Goal: Find specific page/section: Find specific page/section

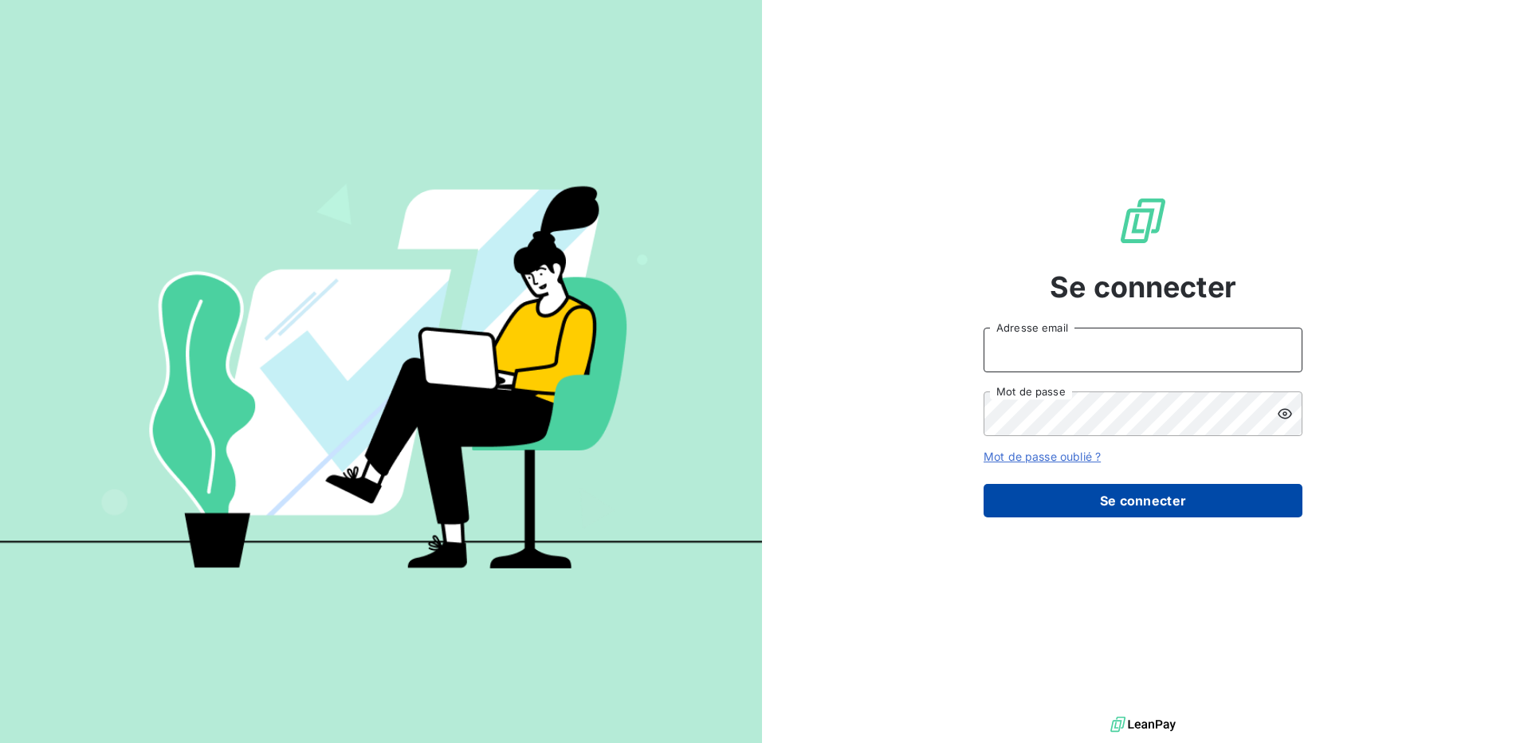
type input "[PERSON_NAME][EMAIL_ADDRESS][PERSON_NAME][DOMAIN_NAME]"
click at [1159, 503] on button "Se connecter" at bounding box center [1143, 500] width 319 height 33
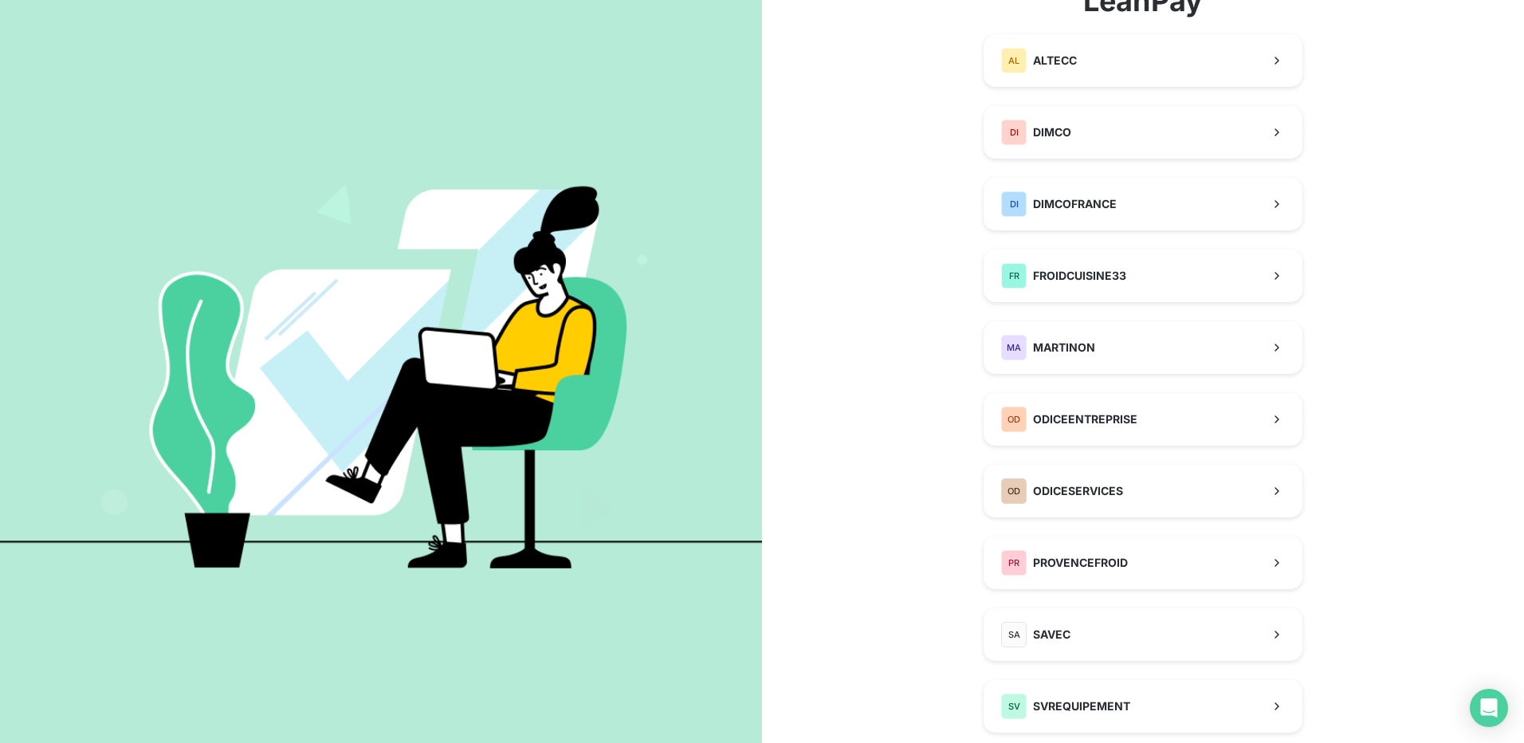
scroll to position [159, 0]
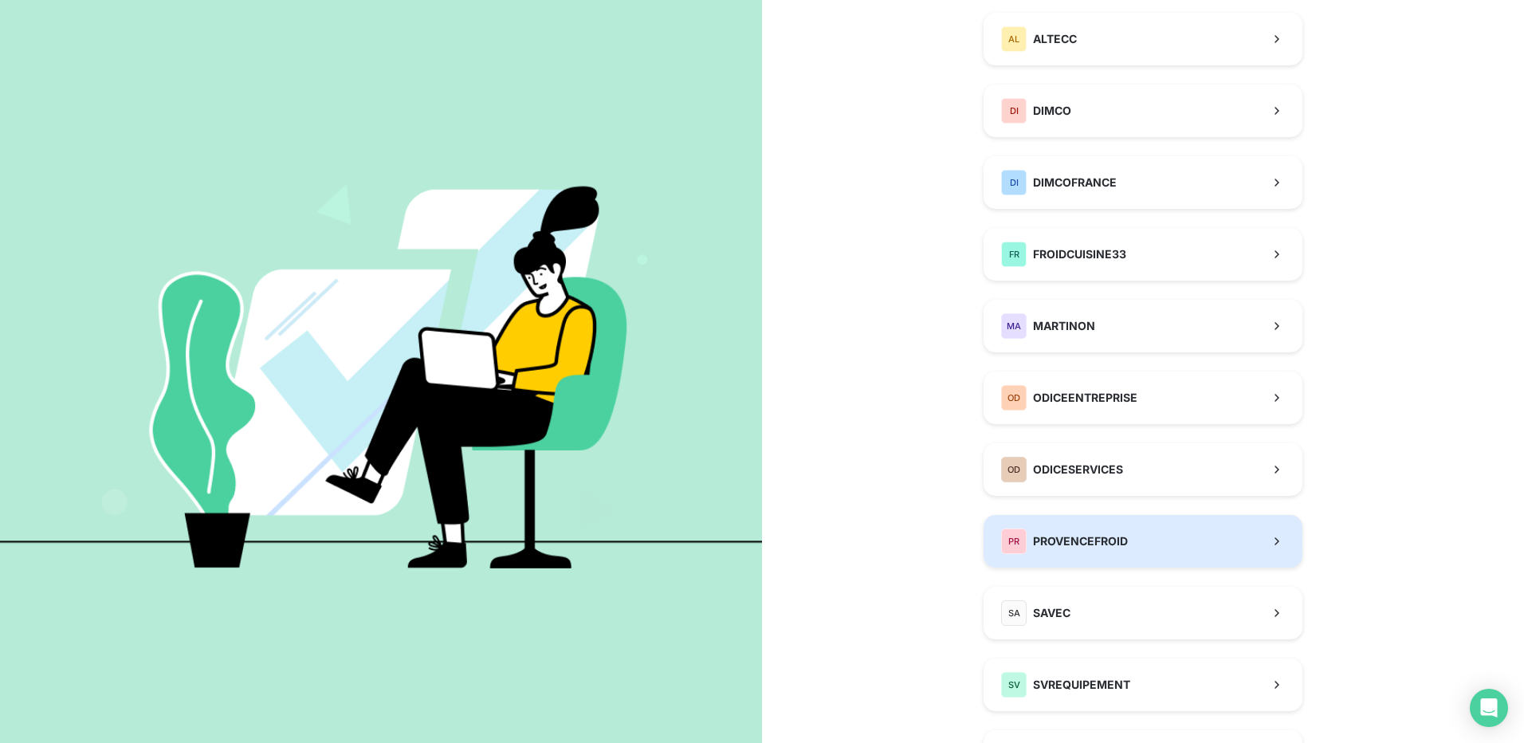
click at [1085, 546] on span "PROVENCEFROID" at bounding box center [1080, 541] width 95 height 16
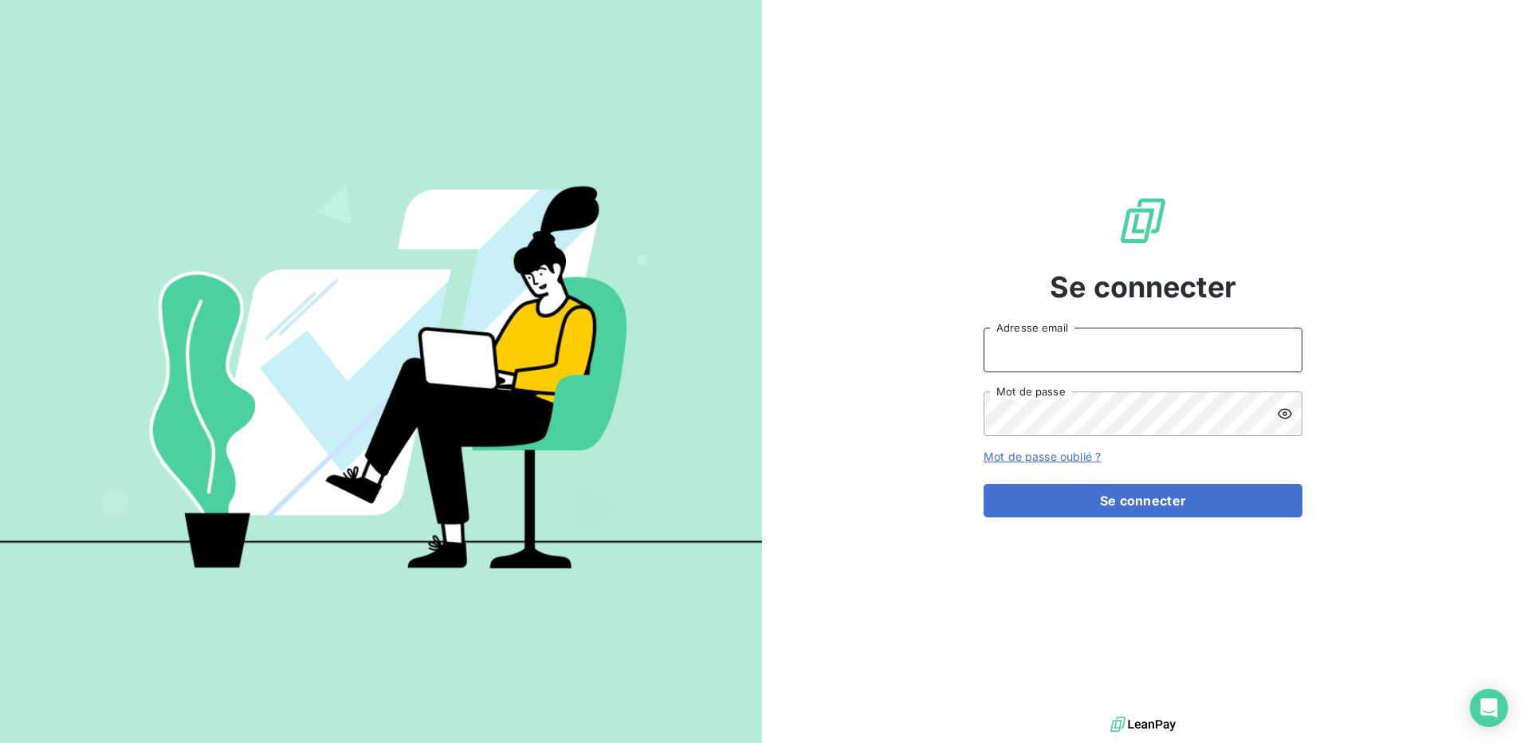
type input "[PERSON_NAME][EMAIL_ADDRESS][PERSON_NAME][DOMAIN_NAME]"
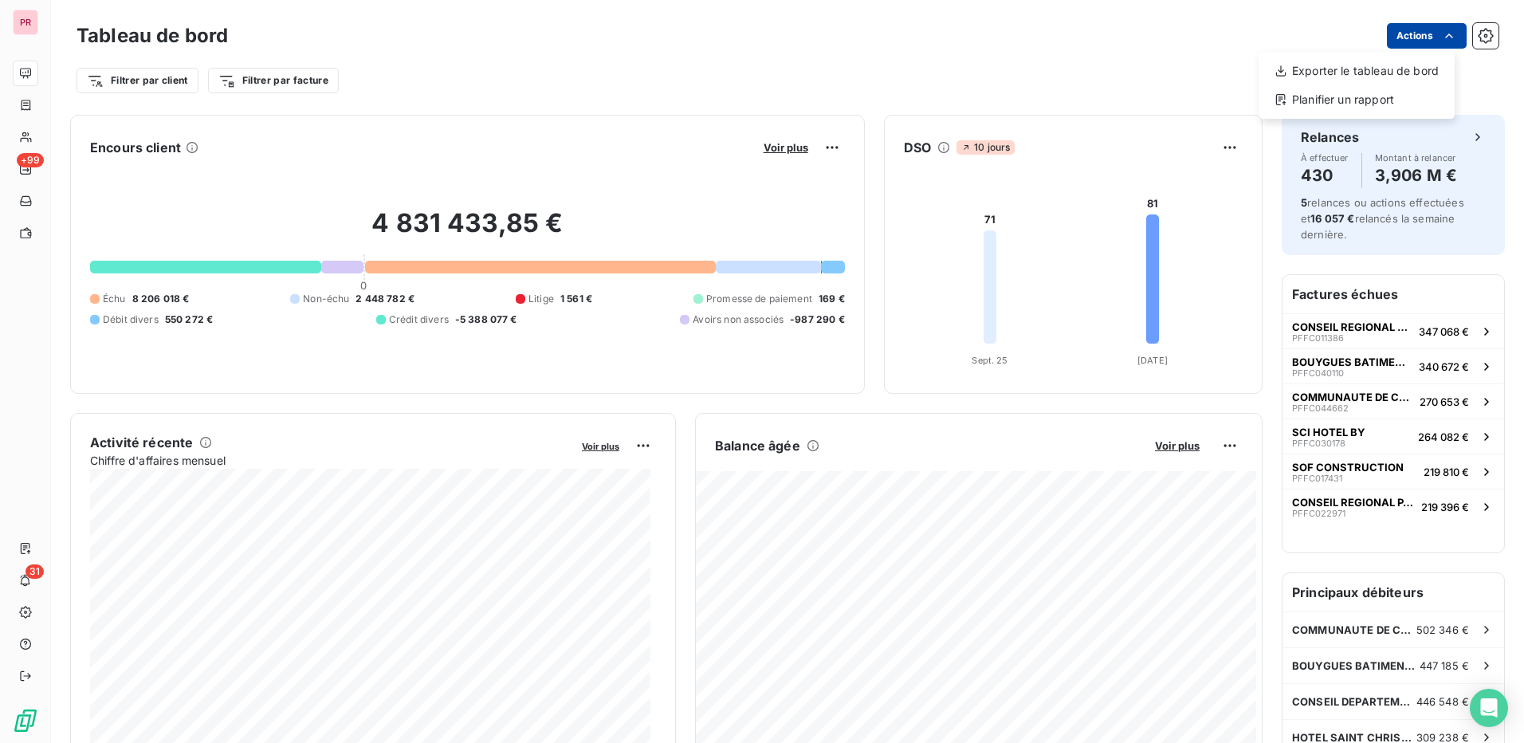
click at [1415, 41] on html "PR +99 31 Tableau de bord Actions Exporter le tableau de bord Planifier un rapp…" at bounding box center [762, 371] width 1524 height 743
click at [673, 77] on html "PR +99 31 Tableau de bord Actions Exporter le tableau de bord Planifier un rapp…" at bounding box center [762, 371] width 1524 height 743
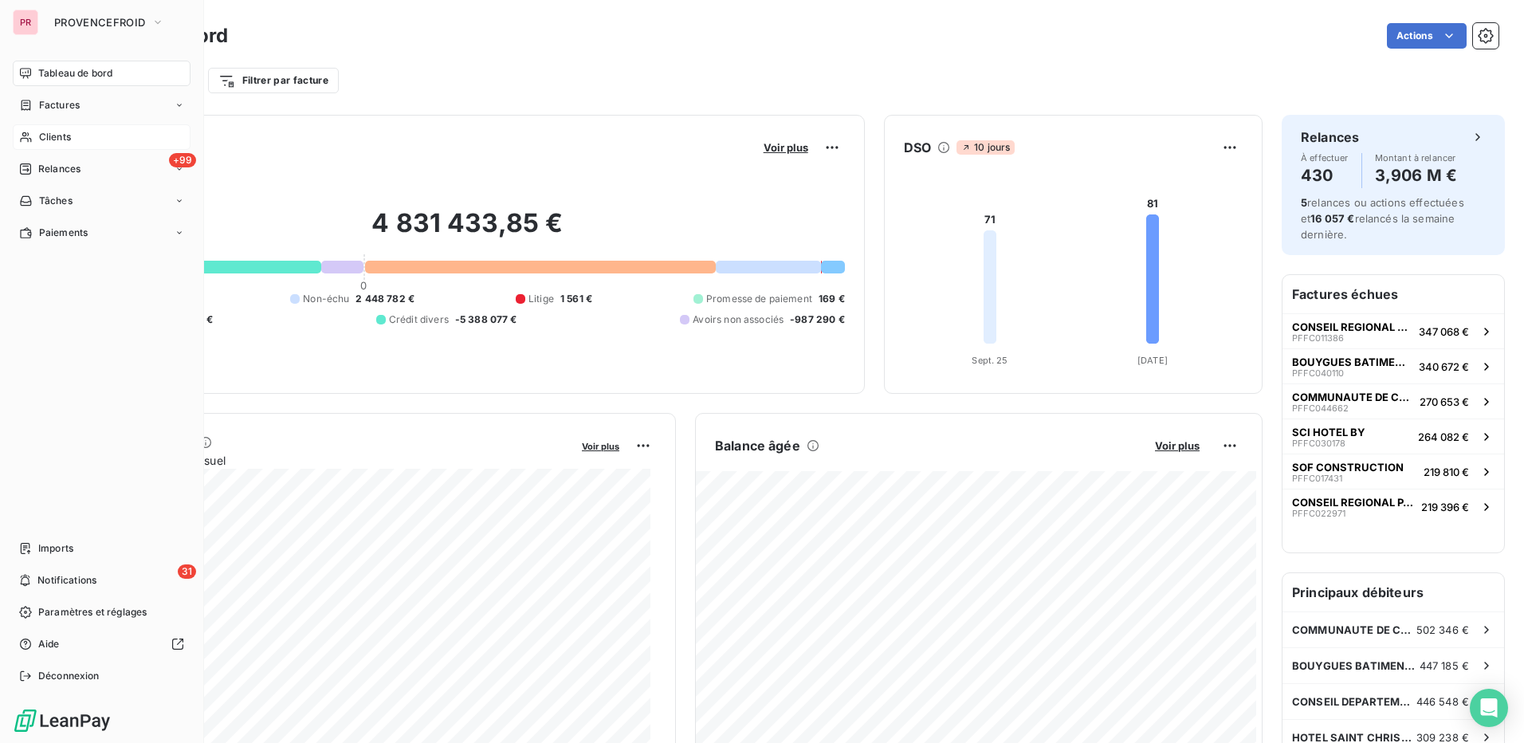
click at [85, 139] on div "Clients" at bounding box center [102, 137] width 178 height 26
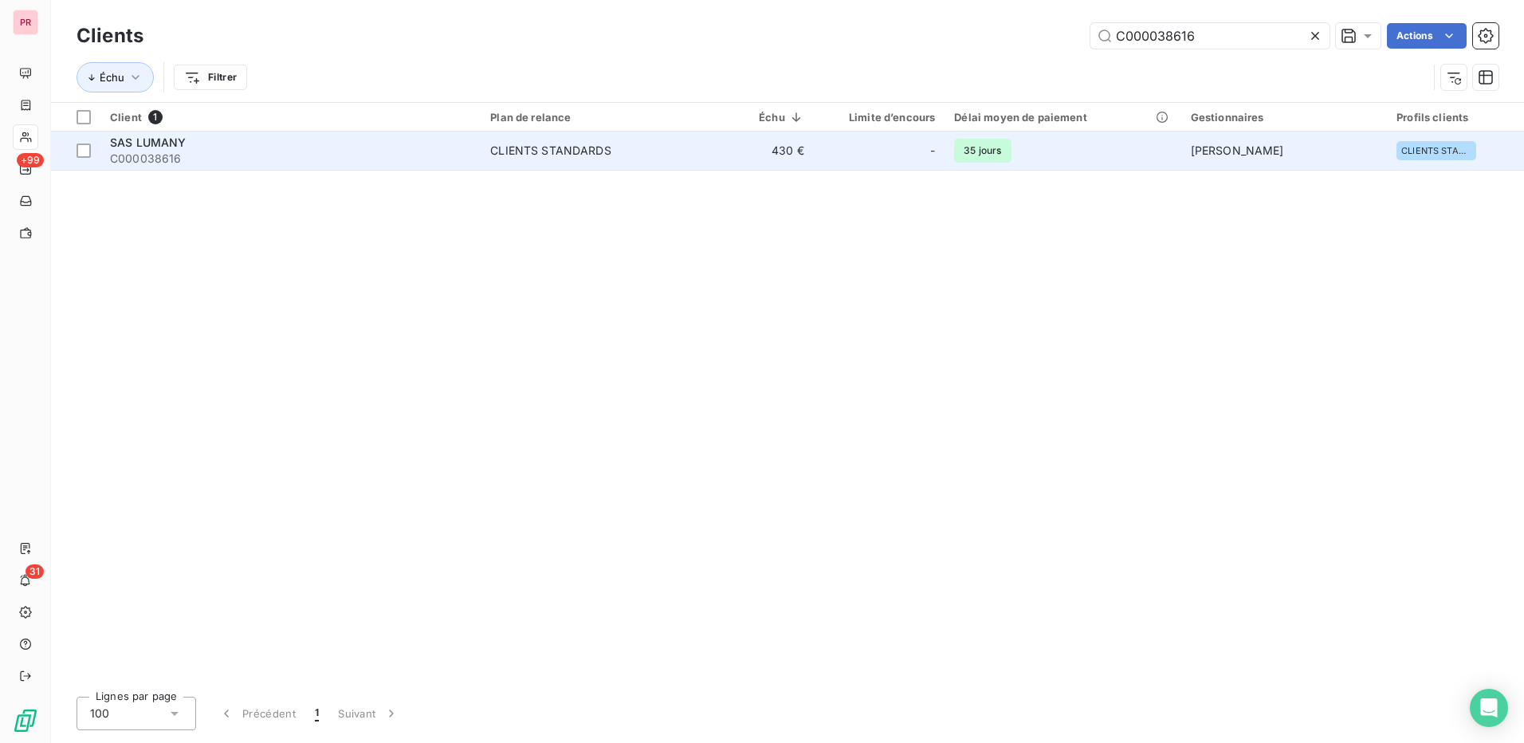
type input "C000038616"
click at [418, 155] on span "C000038616" at bounding box center [290, 159] width 361 height 16
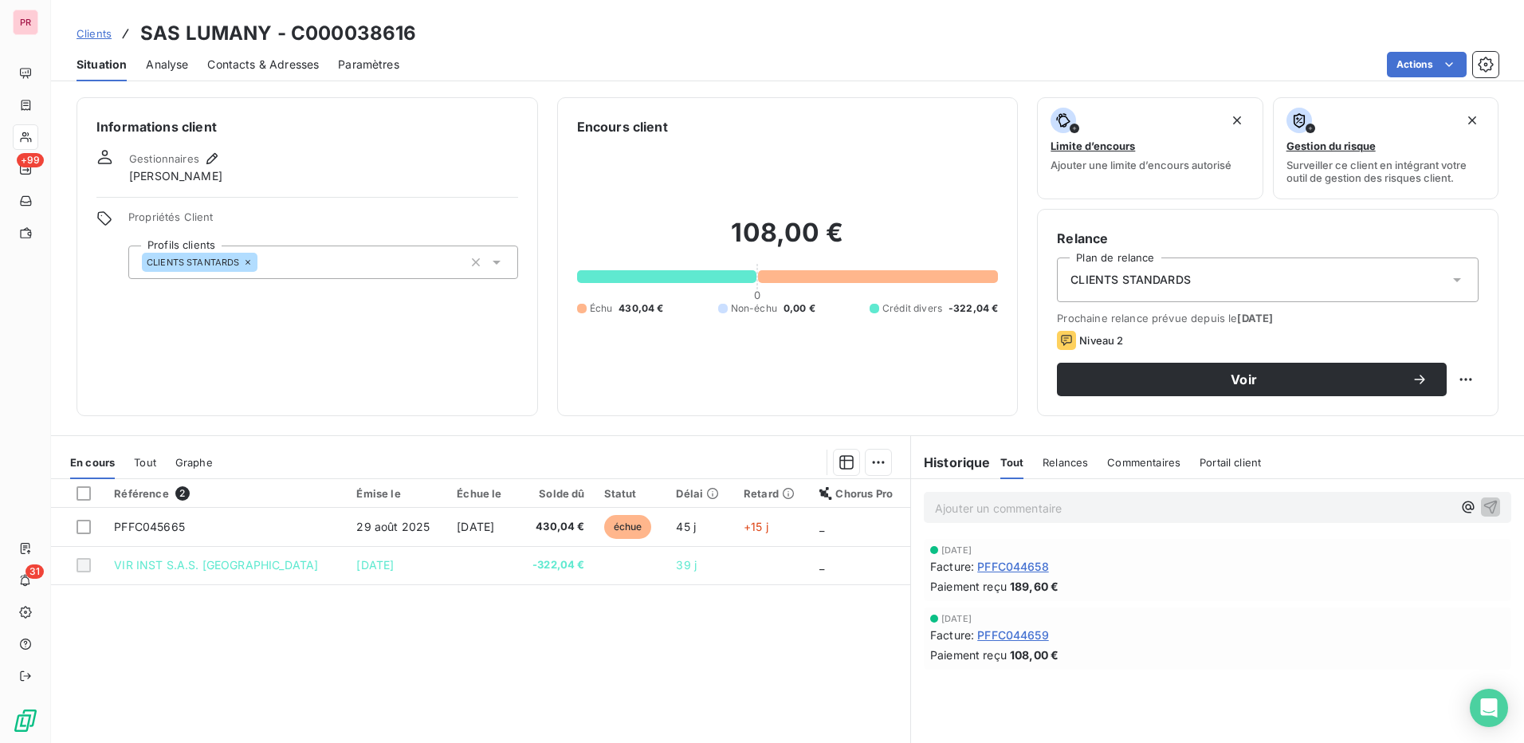
click at [260, 66] on span "Contacts & Adresses" at bounding box center [263, 65] width 112 height 16
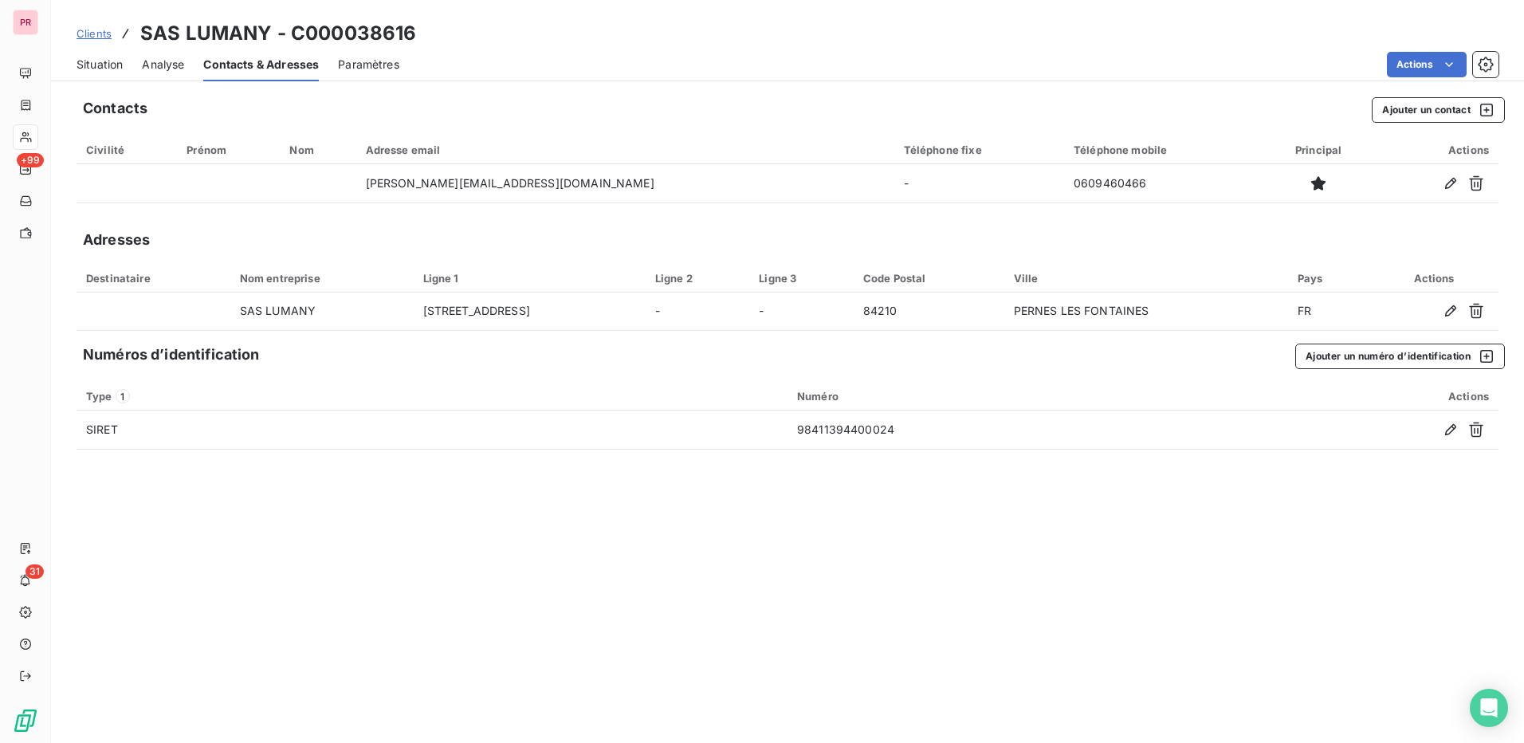
click at [100, 33] on span "Clients" at bounding box center [94, 33] width 35 height 13
